Goal: Task Accomplishment & Management: Use online tool/utility

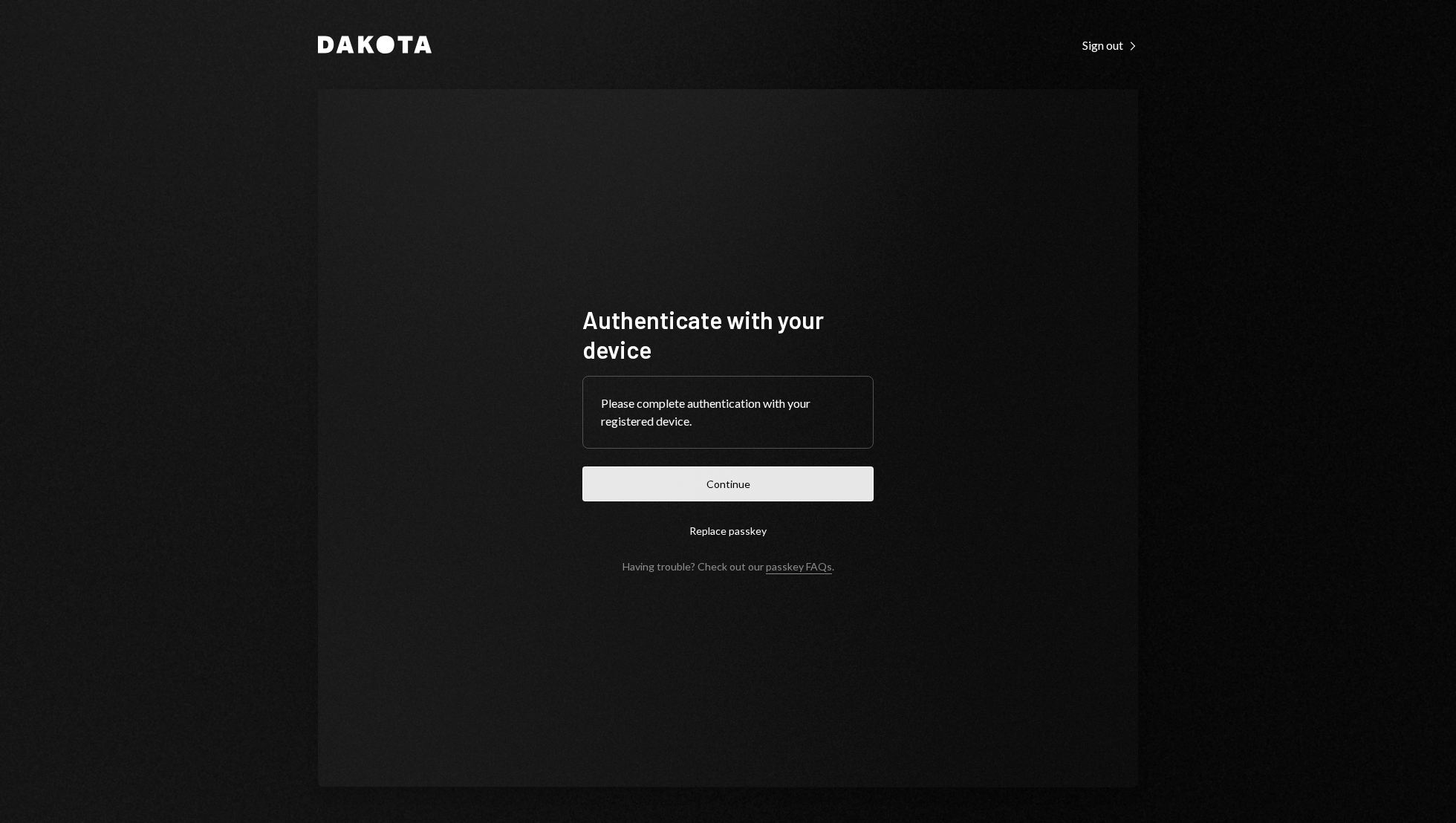
click at [731, 482] on button "Continue" at bounding box center [728, 484] width 291 height 35
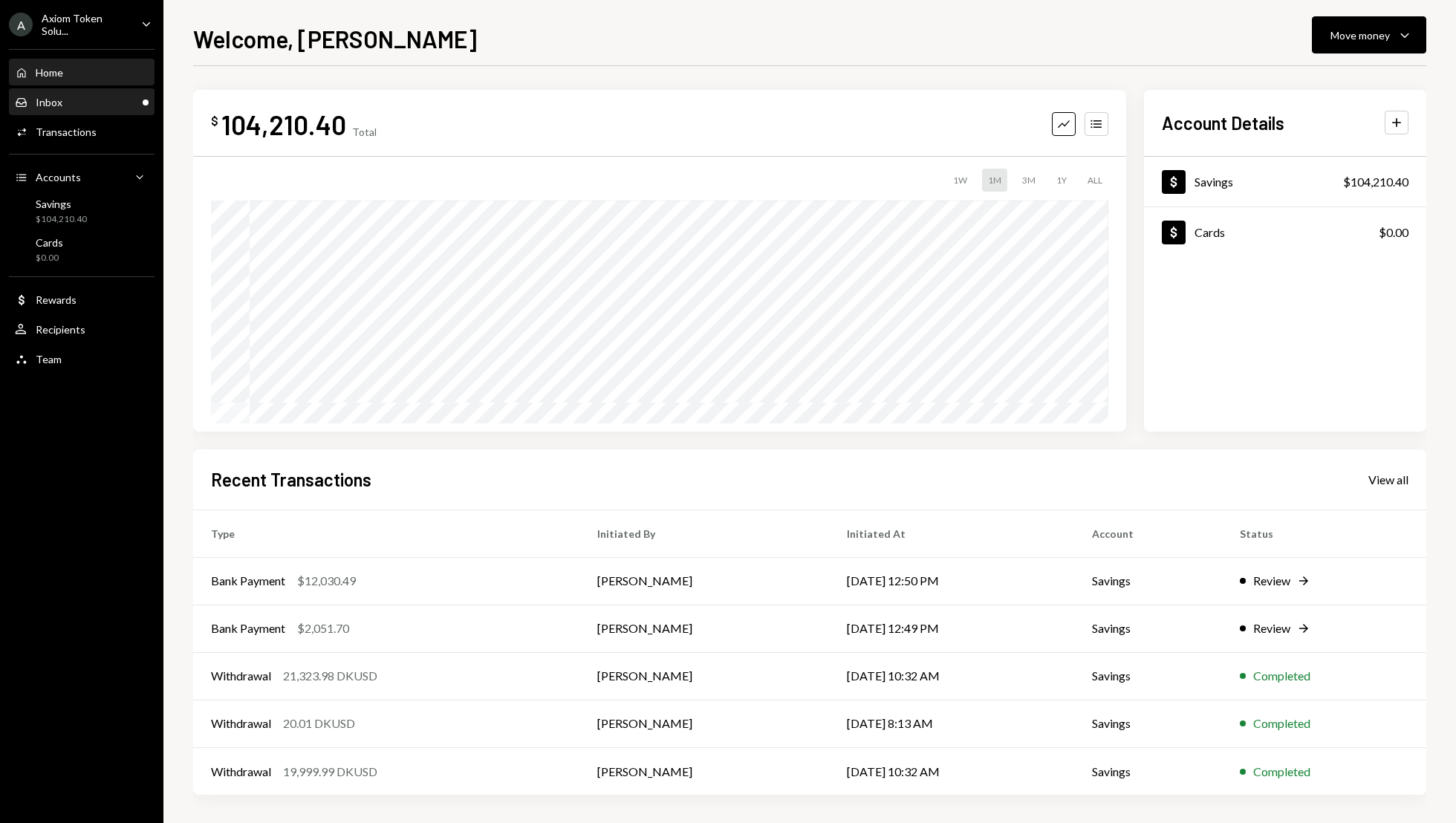
click at [35, 98] on div "Inbox" at bounding box center [48, 102] width 27 height 13
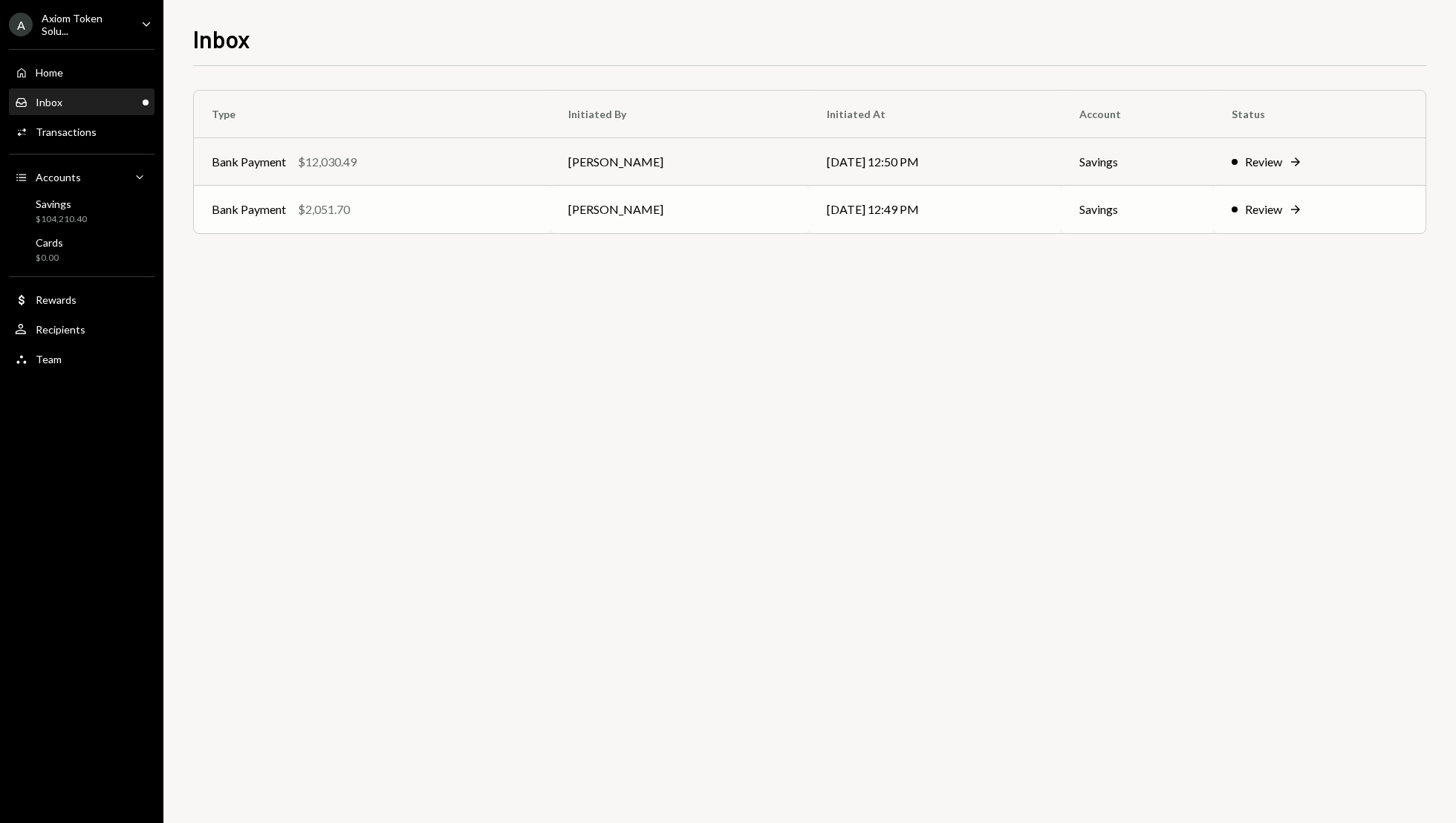
click at [720, 205] on td "[PERSON_NAME]" at bounding box center [680, 209] width 259 height 47
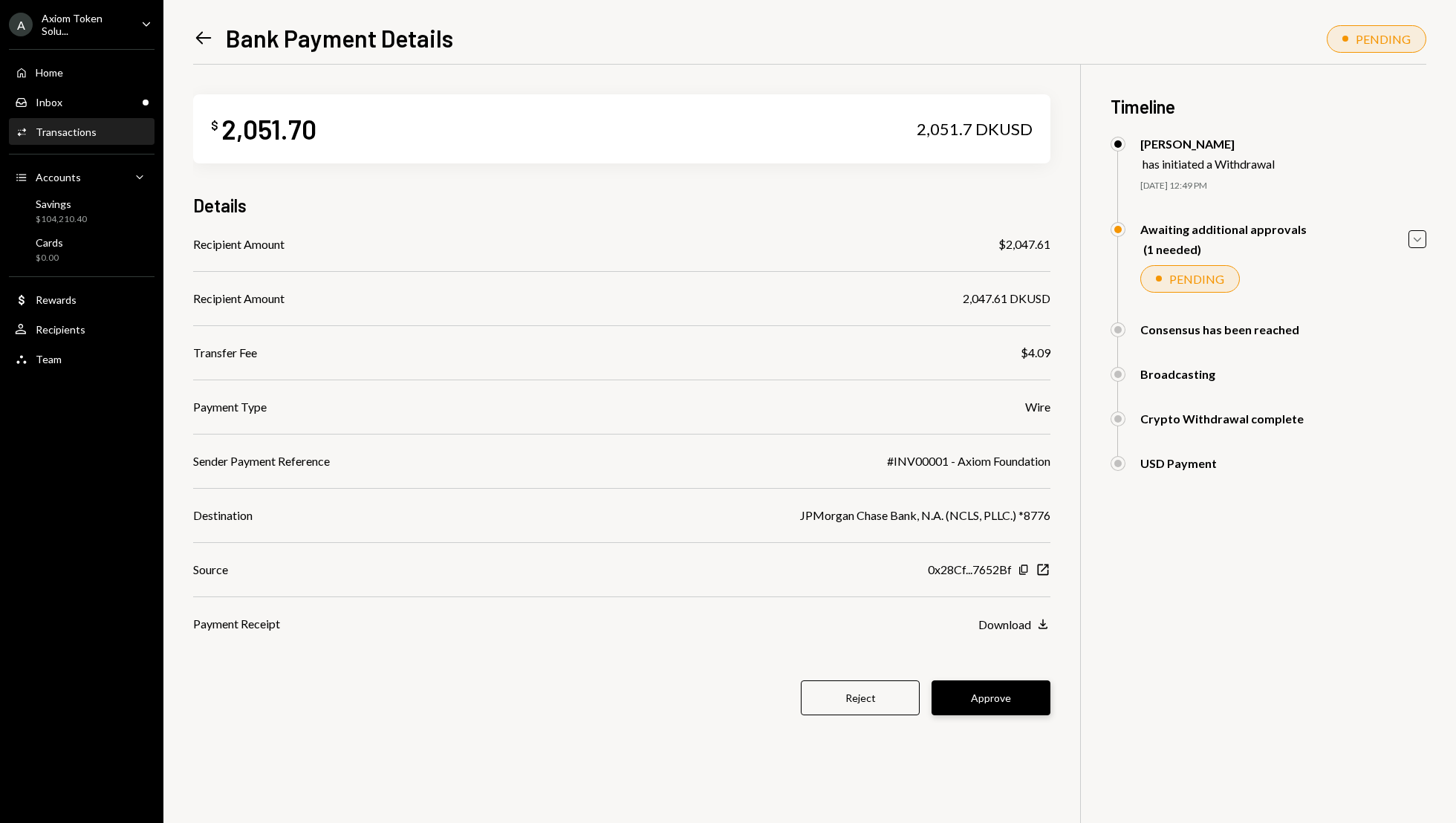
click at [998, 681] on button "Approve" at bounding box center [991, 698] width 119 height 35
